Goal: Information Seeking & Learning: Learn about a topic

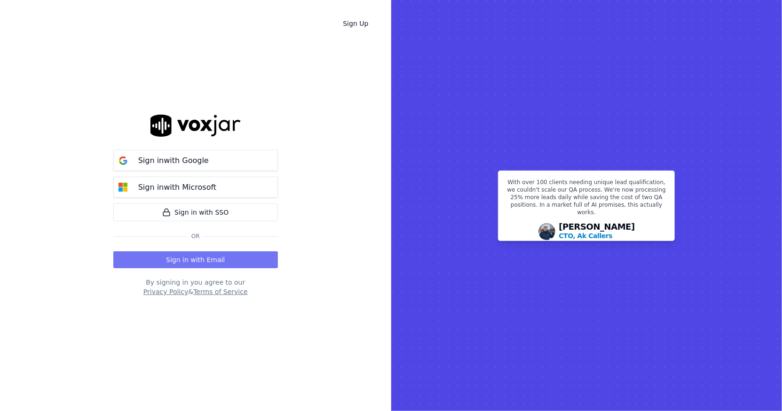
click at [264, 259] on button "Sign in with Email" at bounding box center [195, 260] width 165 height 17
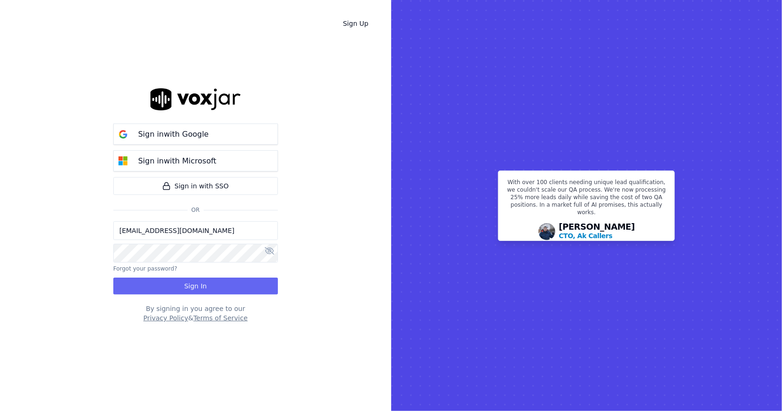
click at [184, 231] on input "[EMAIL_ADDRESS][DOMAIN_NAME]" at bounding box center [195, 230] width 165 height 19
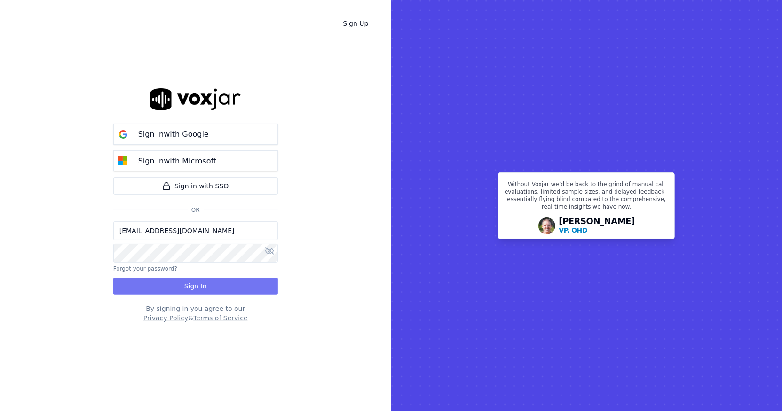
type input "tsample@wildfirelmg.com"
click at [228, 283] on button "Sign In" at bounding box center [195, 286] width 165 height 17
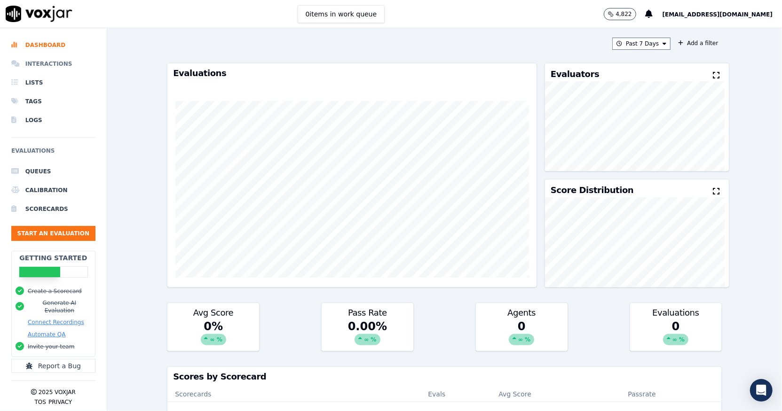
click at [49, 62] on li "Interactions" at bounding box center [53, 64] width 84 height 19
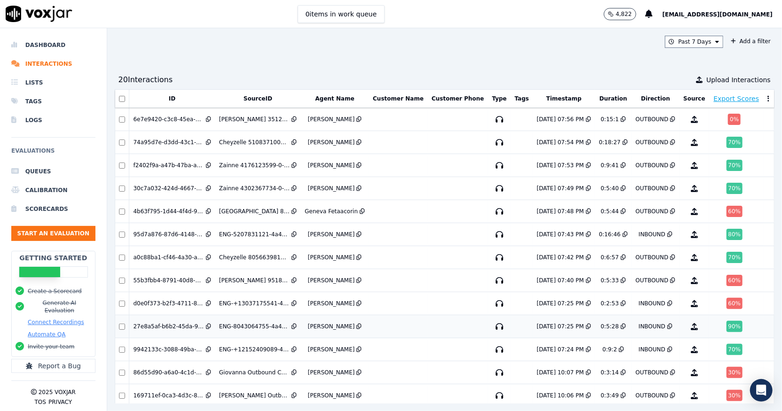
click at [492, 324] on icon "button" at bounding box center [499, 326] width 15 height 15
click at [492, 139] on icon "button" at bounding box center [499, 142] width 15 height 15
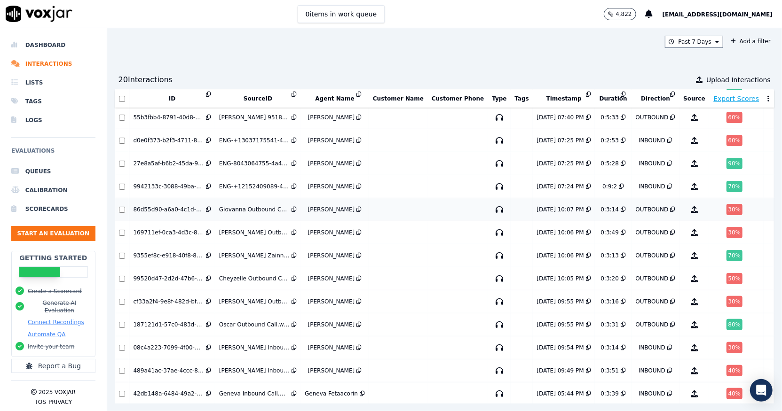
click at [492, 207] on icon "button" at bounding box center [499, 209] width 15 height 15
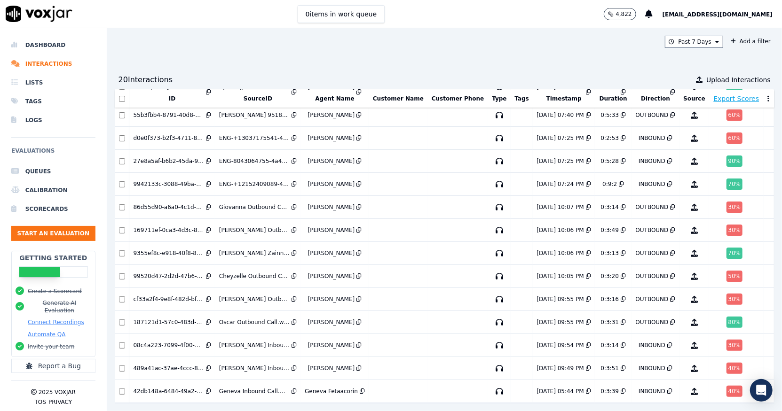
scroll to position [182, 0]
drag, startPoint x: 759, startPoint y: 356, endPoint x: 748, endPoint y: 280, distance: 76.4
click at [748, 280] on div "Past 7 Days Add a filter 20 Interaction s Upload Interactions ID SourceID Agent…" at bounding box center [444, 219] width 675 height 383
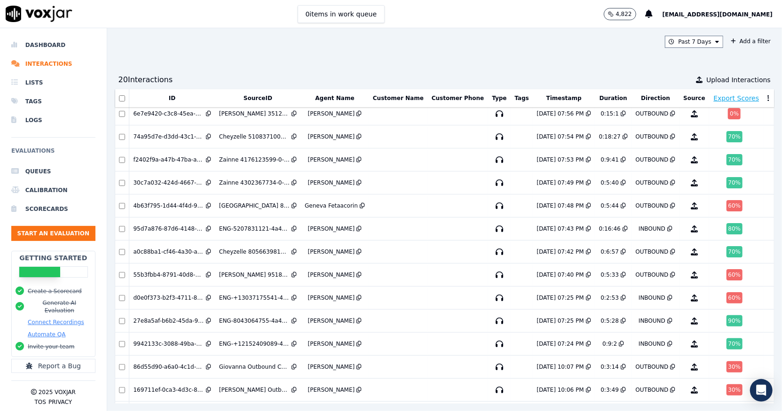
scroll to position [6, 0]
click at [334, 254] on td "Cheyzelle David" at bounding box center [335, 252] width 68 height 23
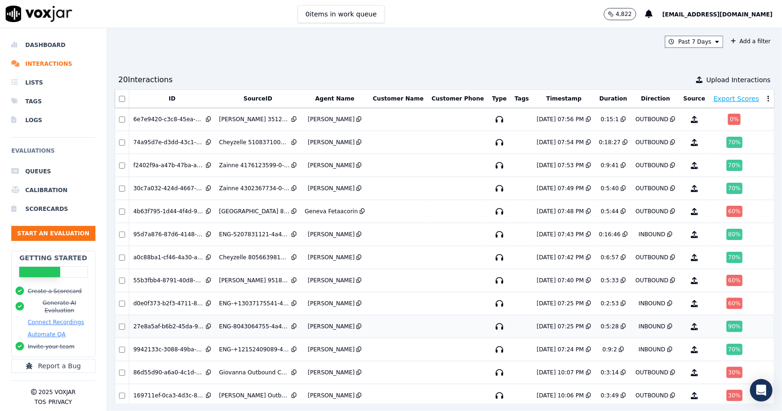
click at [260, 329] on td "ENG-8043064755-4a49e2bb42d1-1751903721.124801.wav" at bounding box center [258, 327] width 86 height 23
click at [245, 305] on div "ENG-+13037175541-4a49e2bb42d1-1751902919.124705.wav" at bounding box center [254, 304] width 71 height 8
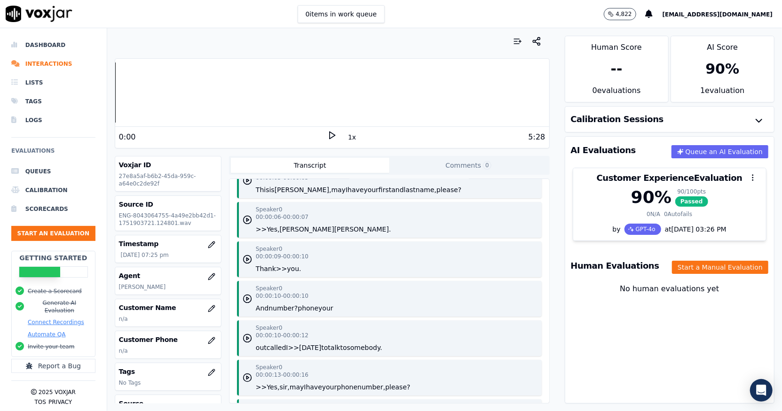
scroll to position [69, 0]
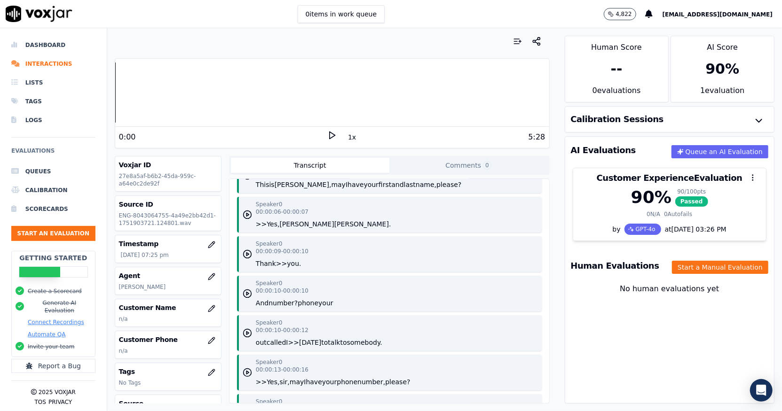
click at [327, 137] on icon at bounding box center [331, 135] width 9 height 9
click at [349, 136] on button "1x" at bounding box center [352, 137] width 12 height 13
click at [349, 136] on button "1.5x" at bounding box center [355, 137] width 18 height 13
click at [333, 133] on rect at bounding box center [333, 135] width 1 height 6
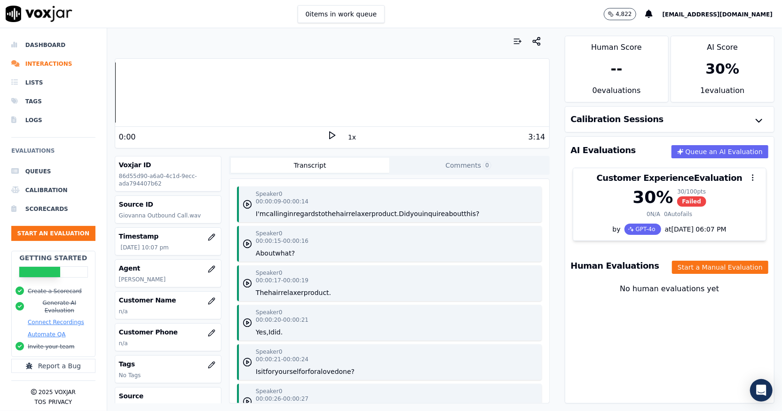
click at [327, 138] on icon at bounding box center [331, 135] width 9 height 9
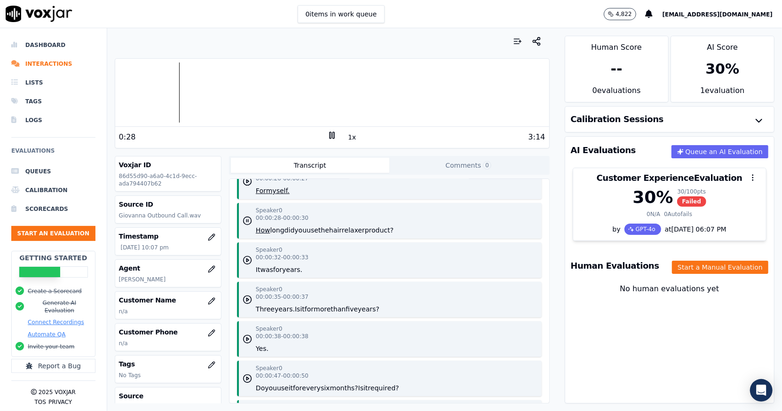
scroll to position [229, 0]
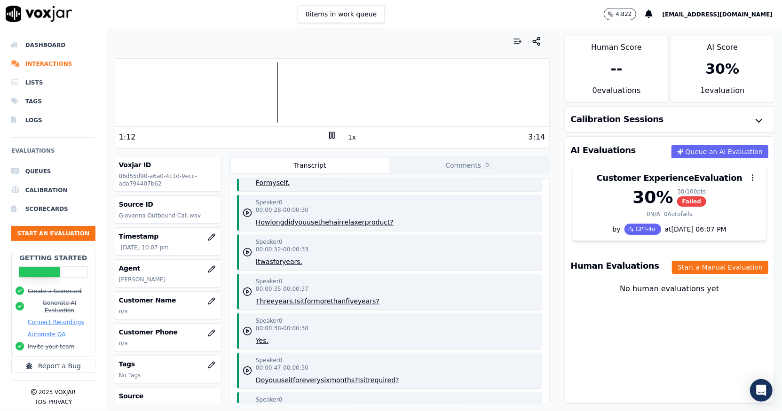
click at [330, 136] on rect at bounding box center [330, 135] width 1 height 6
click at [329, 127] on div "1:12 1x 3:14" at bounding box center [332, 137] width 434 height 20
click at [328, 138] on icon at bounding box center [331, 135] width 9 height 9
click at [327, 136] on icon at bounding box center [331, 135] width 9 height 9
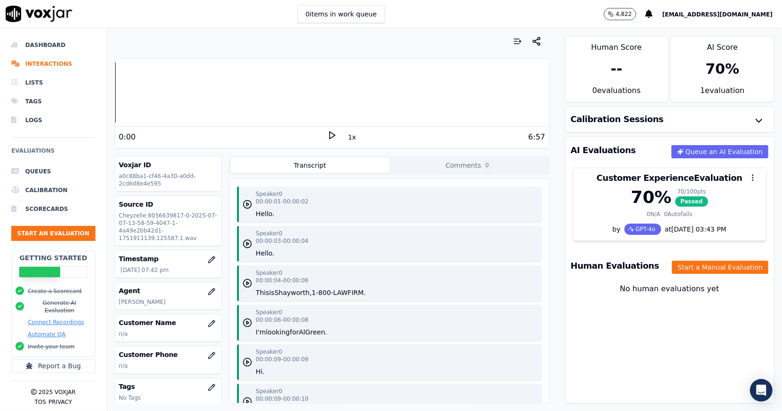
click at [327, 134] on icon at bounding box center [331, 135] width 9 height 9
click at [346, 140] on button "1x" at bounding box center [352, 137] width 12 height 13
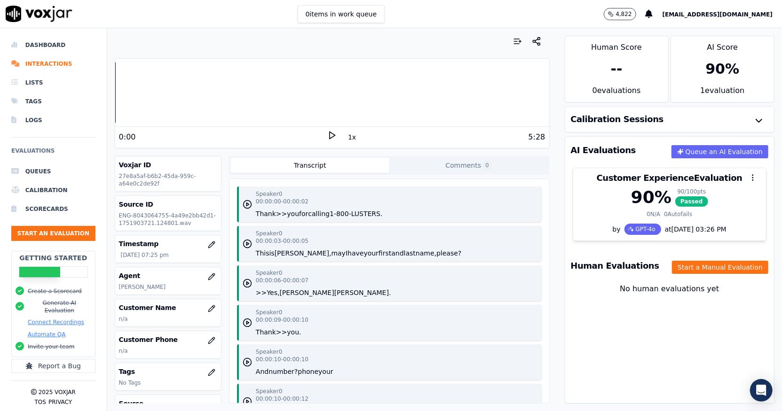
click at [326, 128] on div "0:00 1x 5:28" at bounding box center [332, 137] width 434 height 20
click at [330, 133] on polygon at bounding box center [333, 135] width 6 height 7
click at [327, 133] on icon at bounding box center [331, 135] width 9 height 9
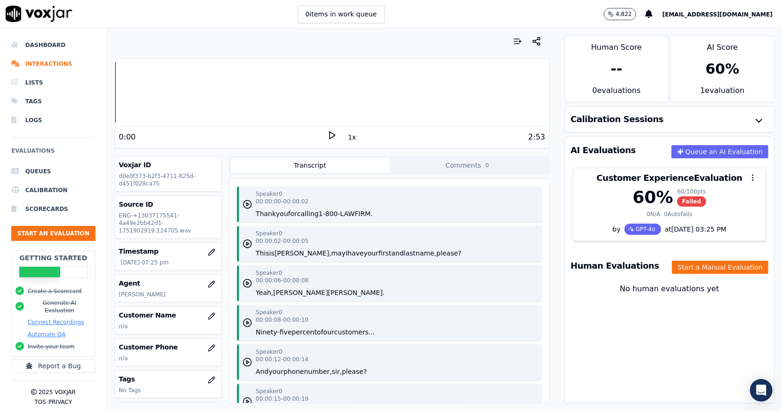
click at [327, 136] on icon at bounding box center [331, 135] width 9 height 9
click at [346, 139] on button "1x" at bounding box center [352, 137] width 12 height 13
click at [327, 137] on icon at bounding box center [331, 135] width 9 height 9
click at [330, 138] on polygon at bounding box center [333, 135] width 6 height 7
click at [330, 133] on rect at bounding box center [330, 135] width 1 height 6
